Goal: Book appointment/travel/reservation

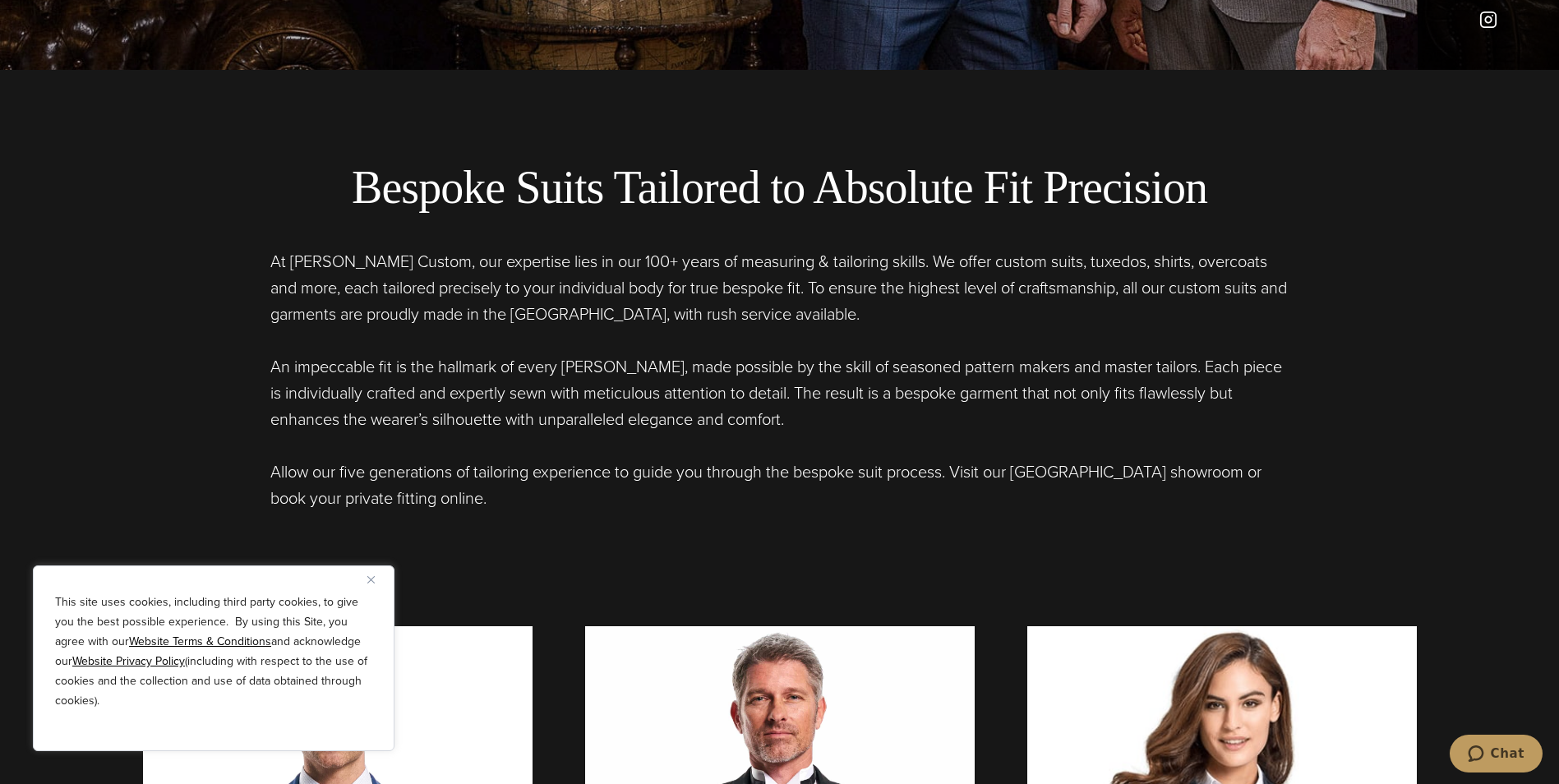
scroll to position [740, 0]
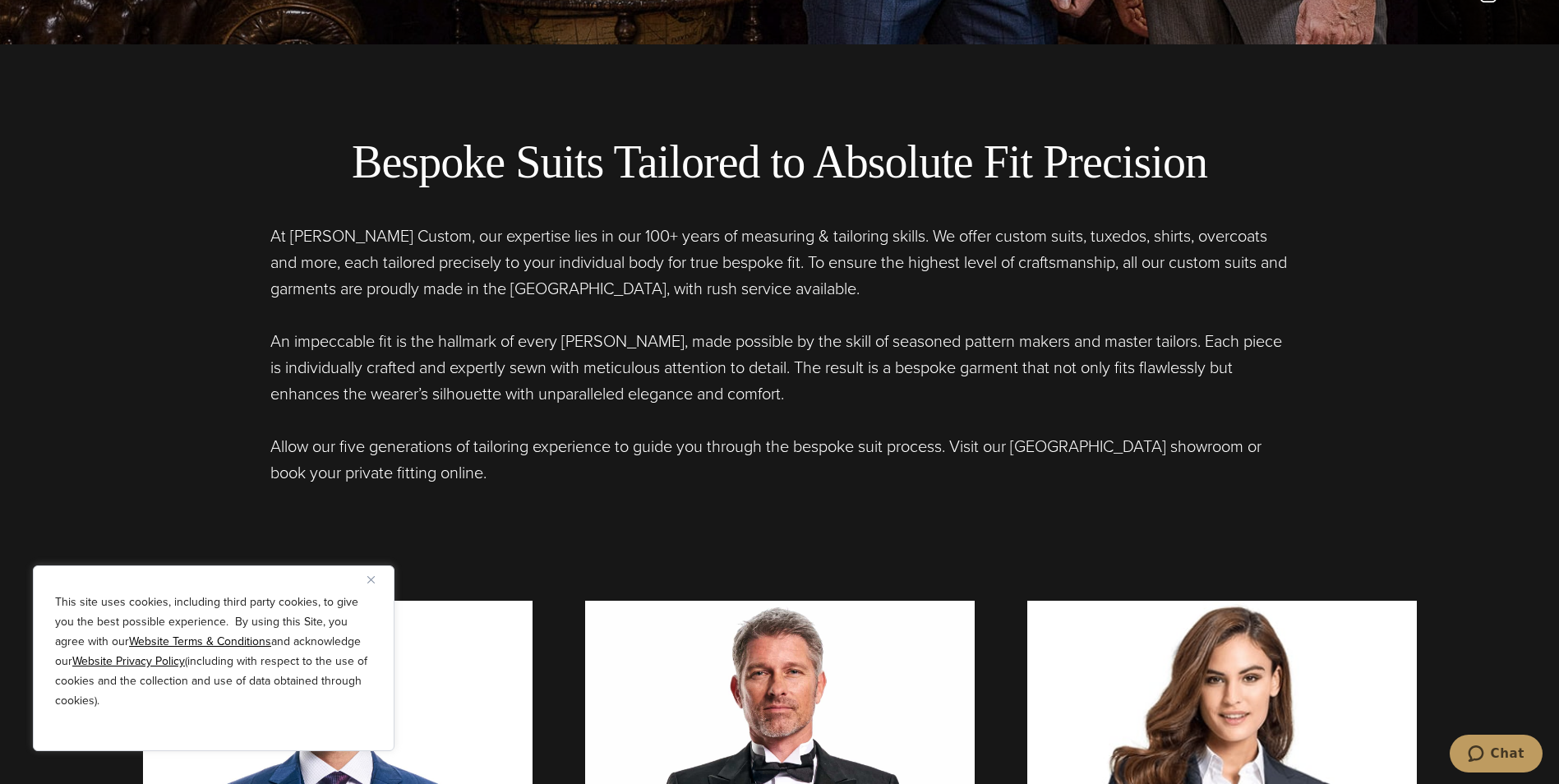
click at [370, 570] on button "Close" at bounding box center [377, 579] width 20 height 20
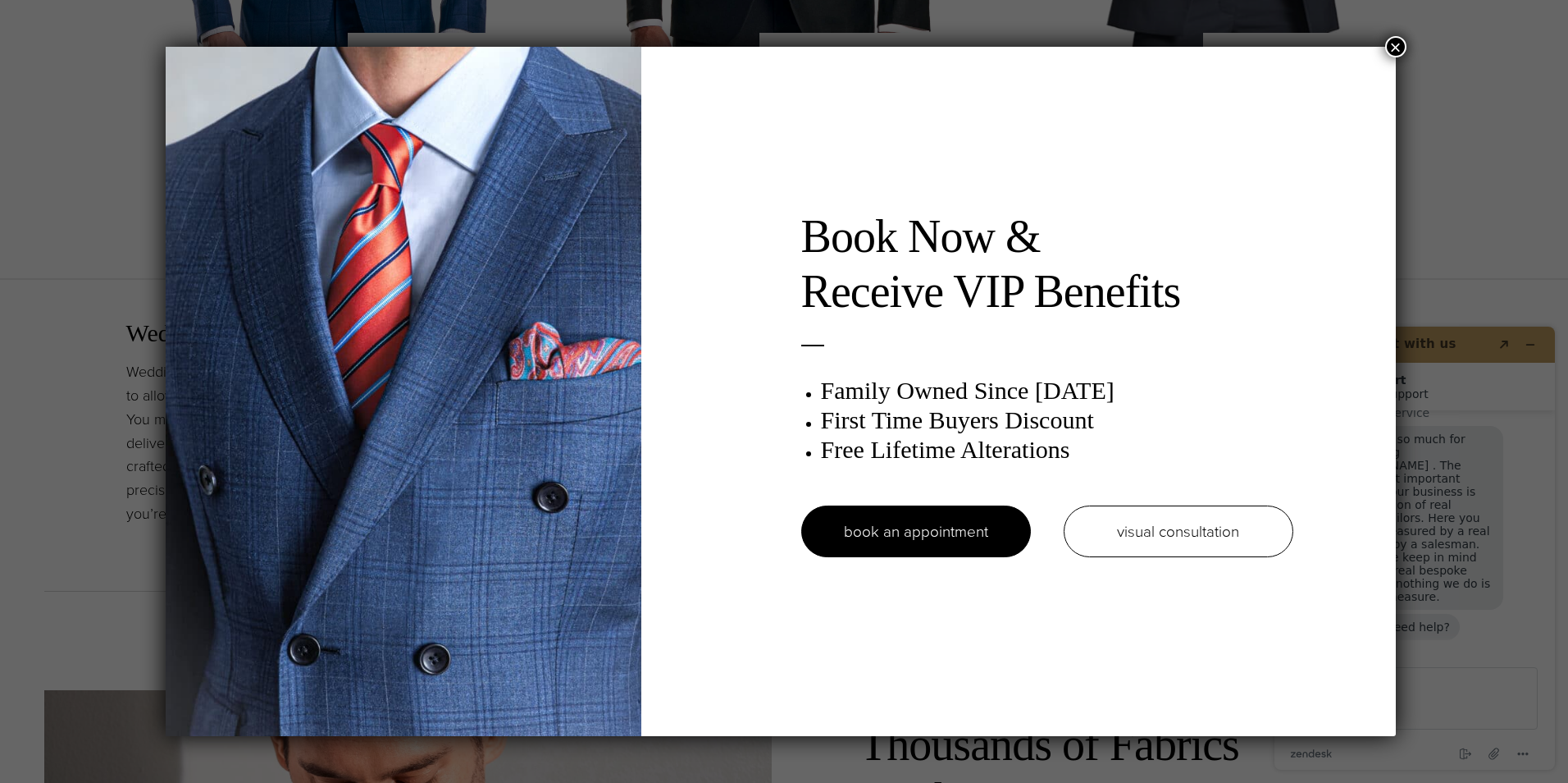
scroll to position [0, 0]
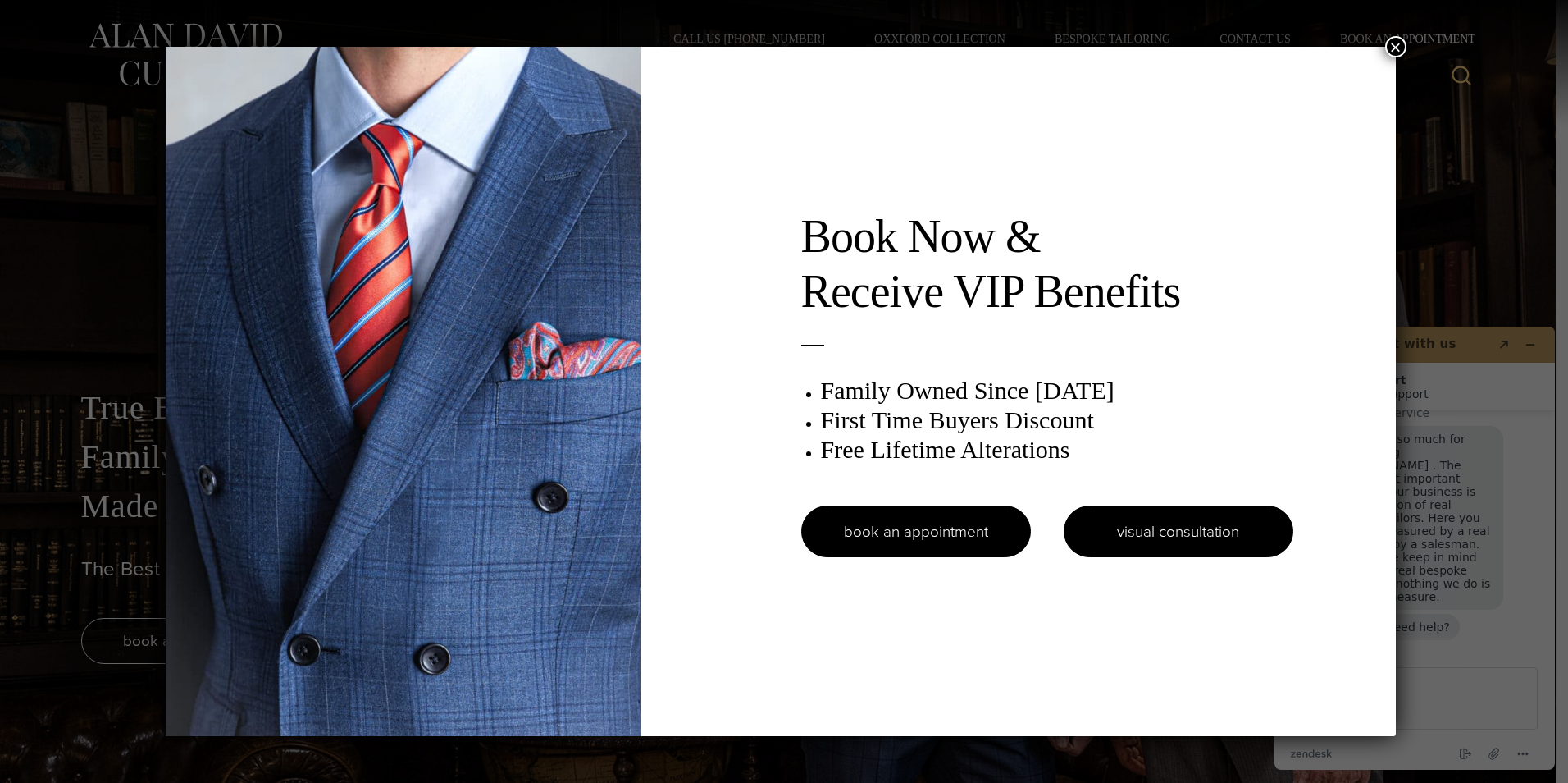
click at [1243, 540] on link "visual consultation" at bounding box center [1179, 531] width 230 height 52
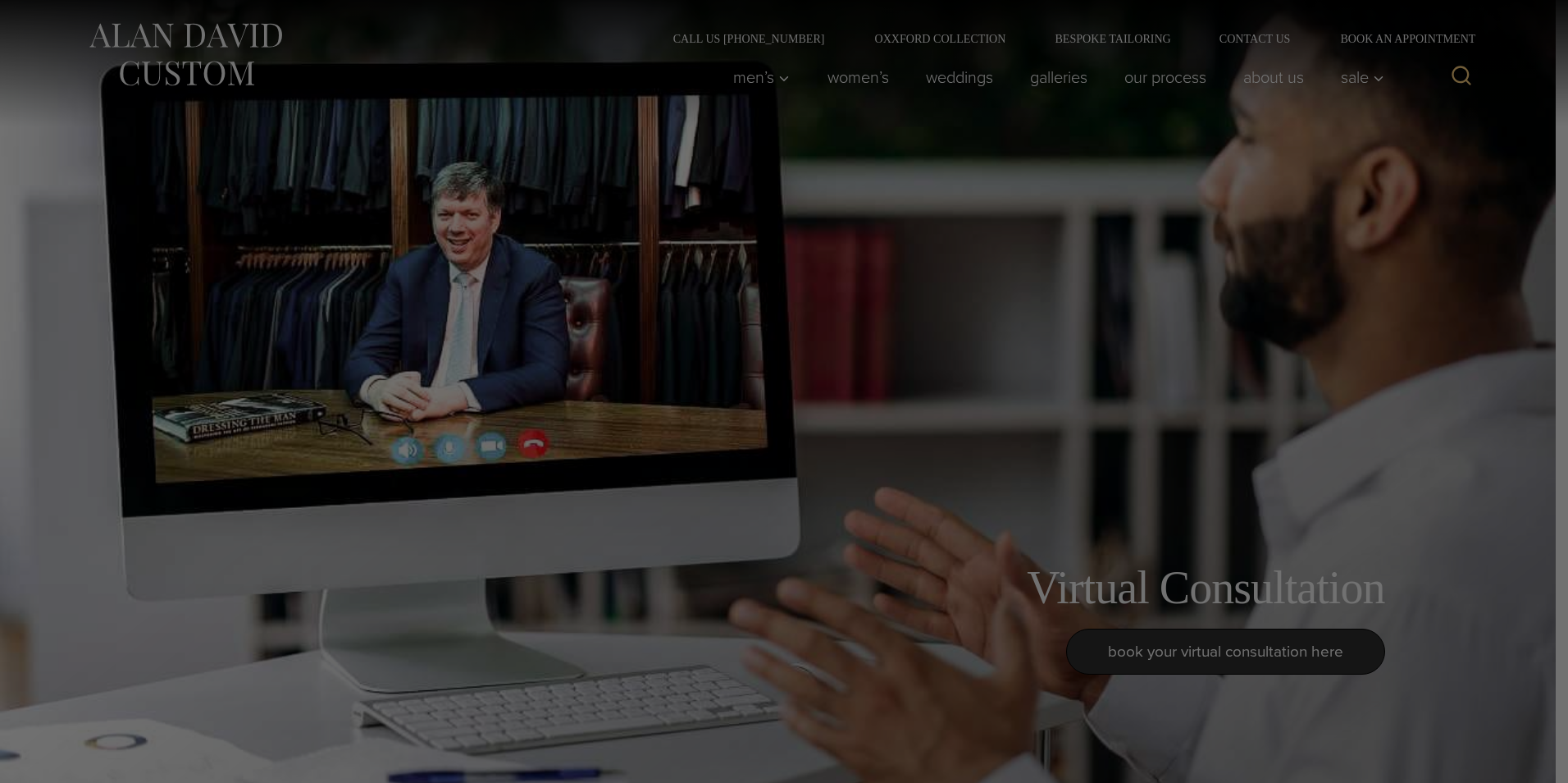
scroll to position [81, 0]
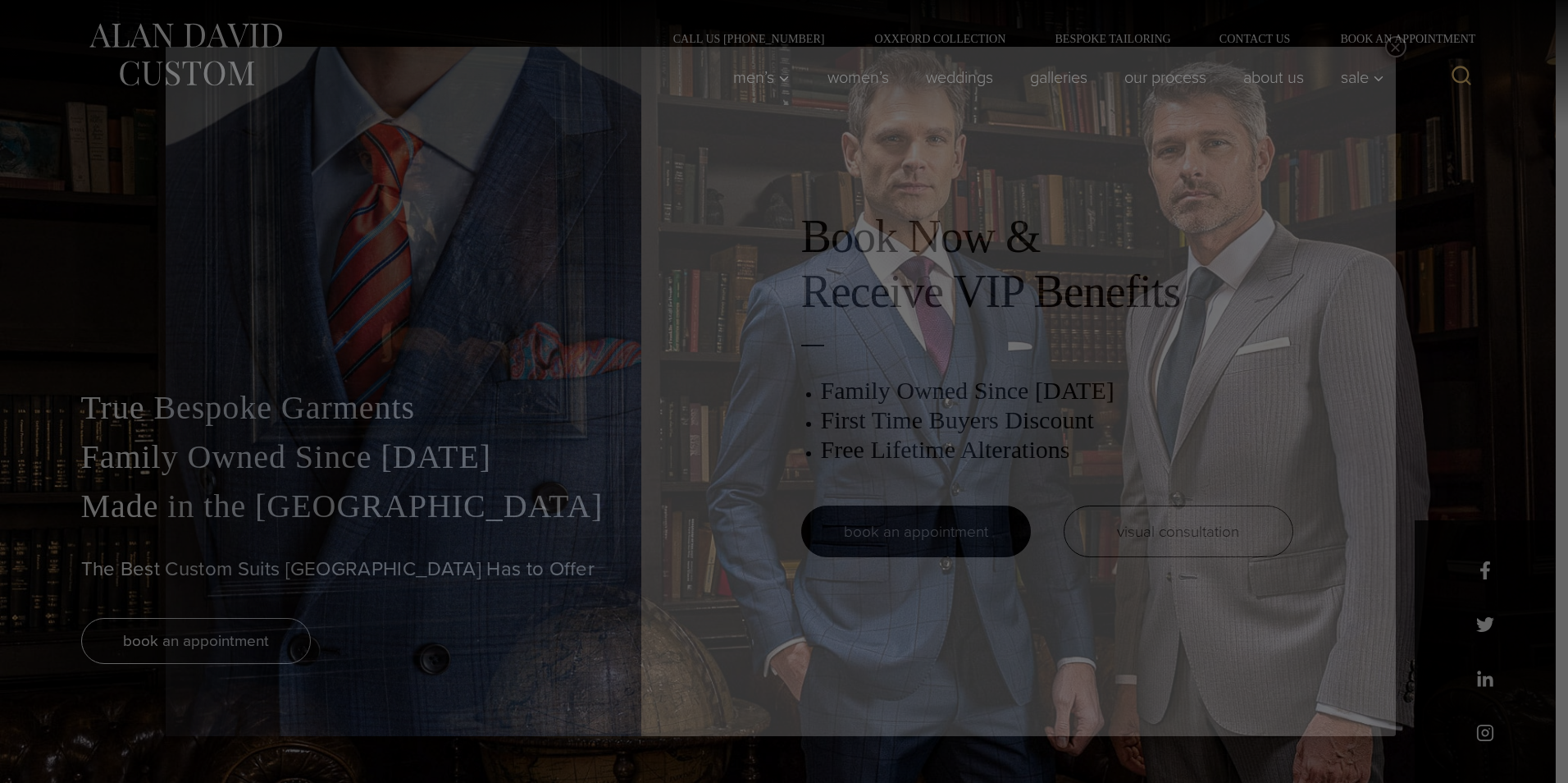
scroll to position [81, 0]
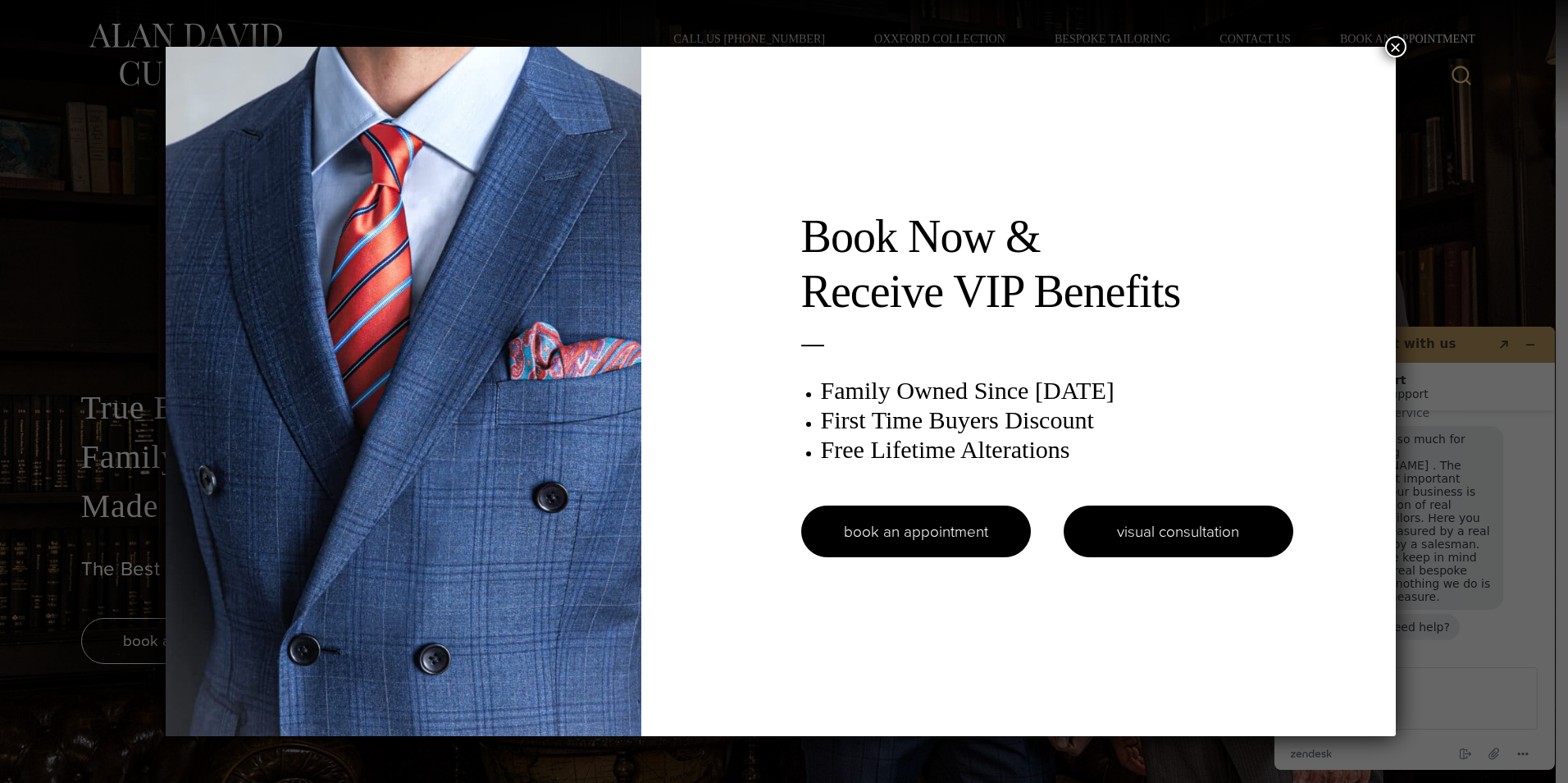
click at [1165, 513] on link "visual consultation" at bounding box center [1179, 531] width 230 height 52
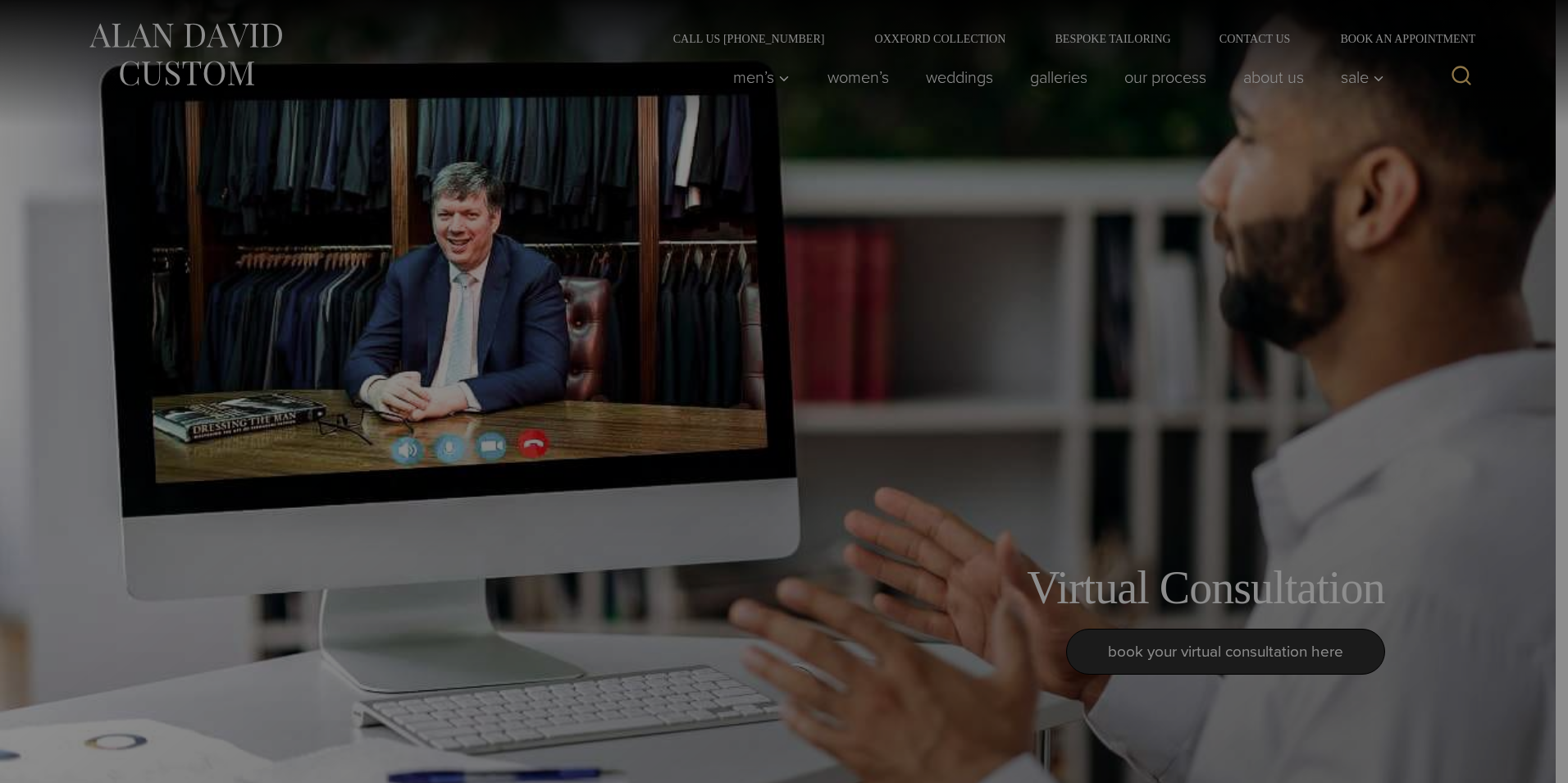
scroll to position [81, 0]
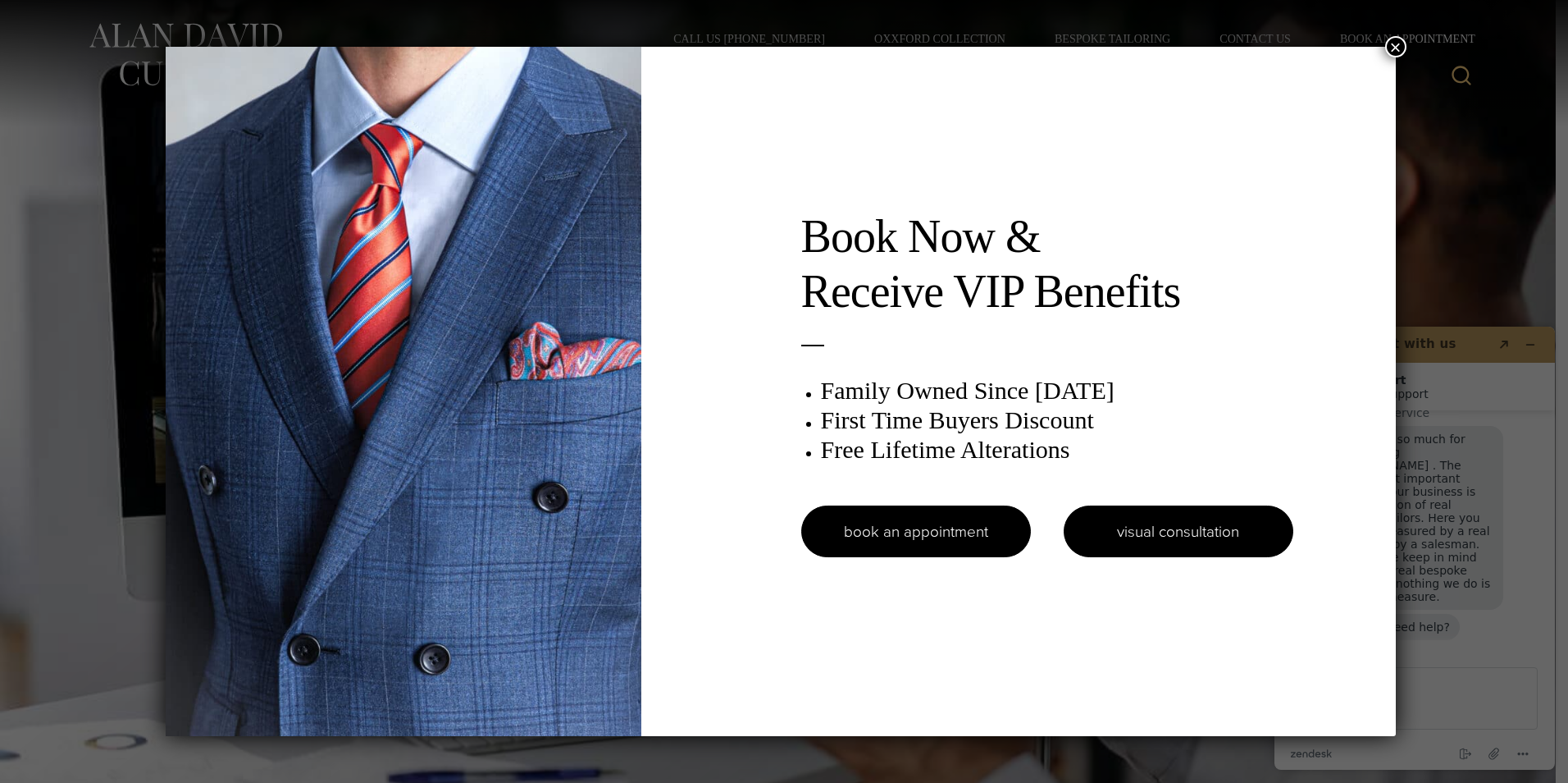
click at [1165, 513] on link "visual consultation" at bounding box center [1179, 531] width 230 height 52
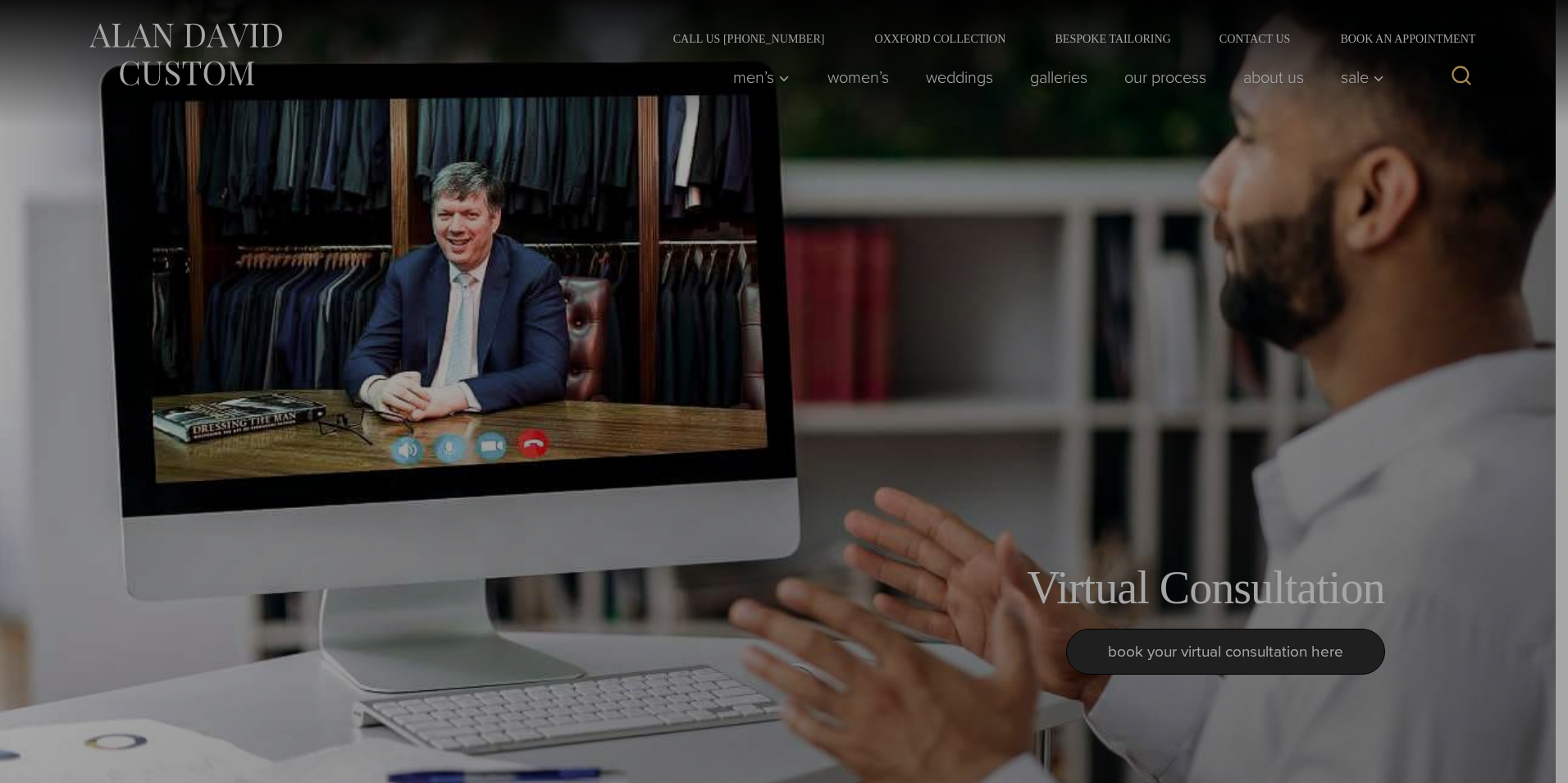
scroll to position [81, 0]
